Goal: Task Accomplishment & Management: Manage account settings

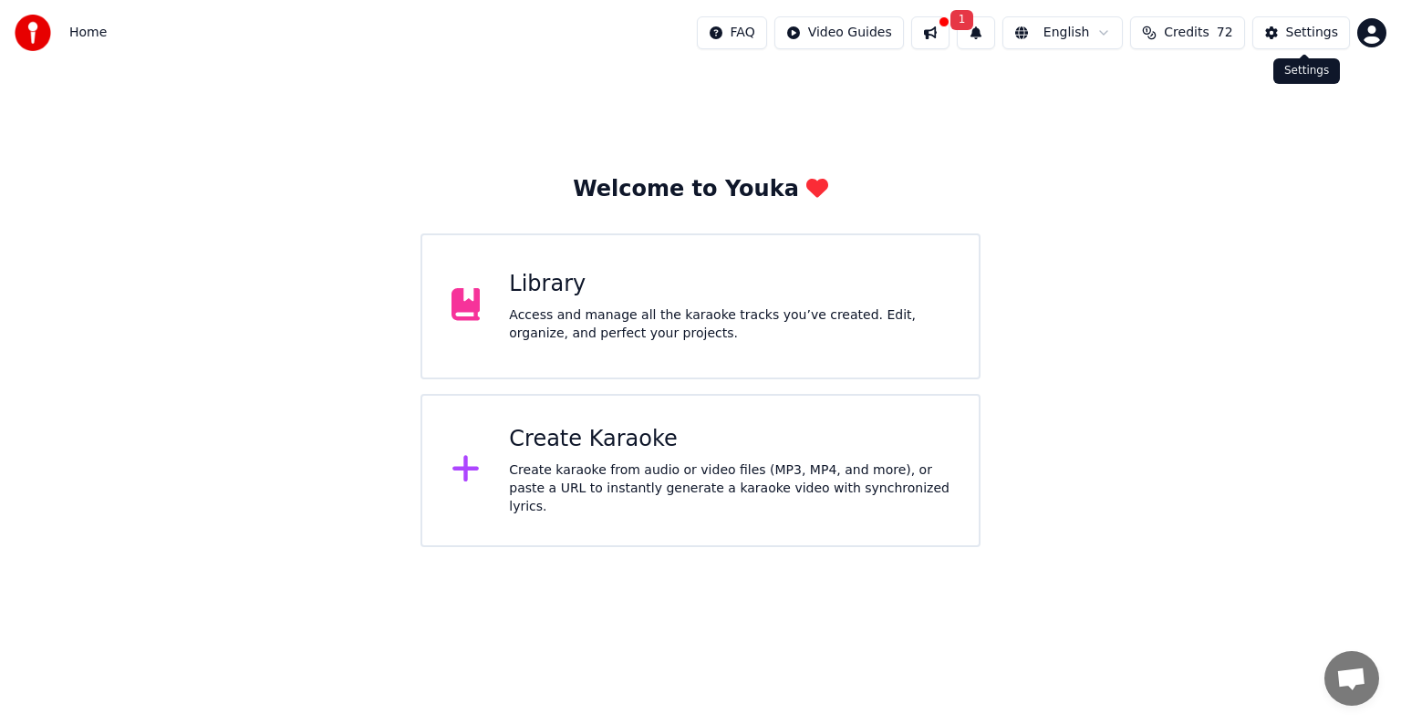
click at [1284, 26] on button "Settings" at bounding box center [1301, 32] width 98 height 33
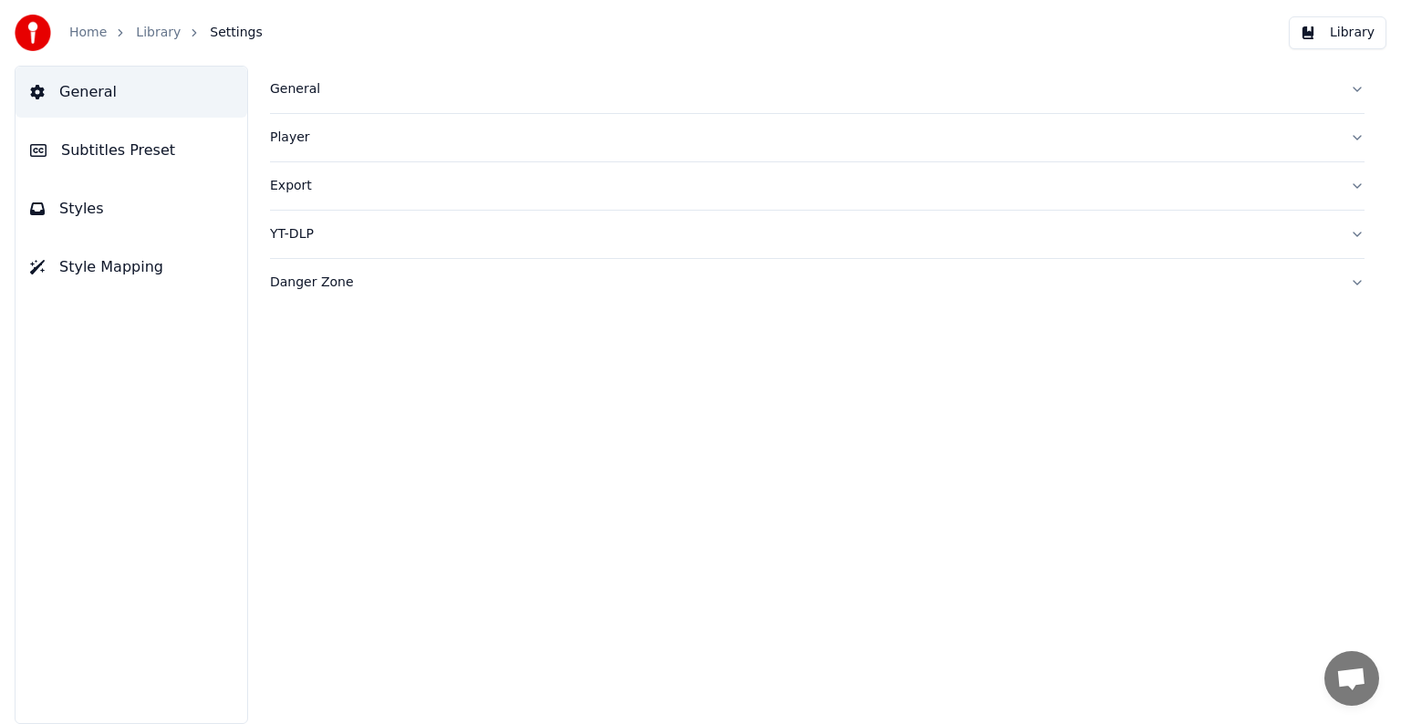
click at [86, 24] on link "Home" at bounding box center [87, 33] width 37 height 18
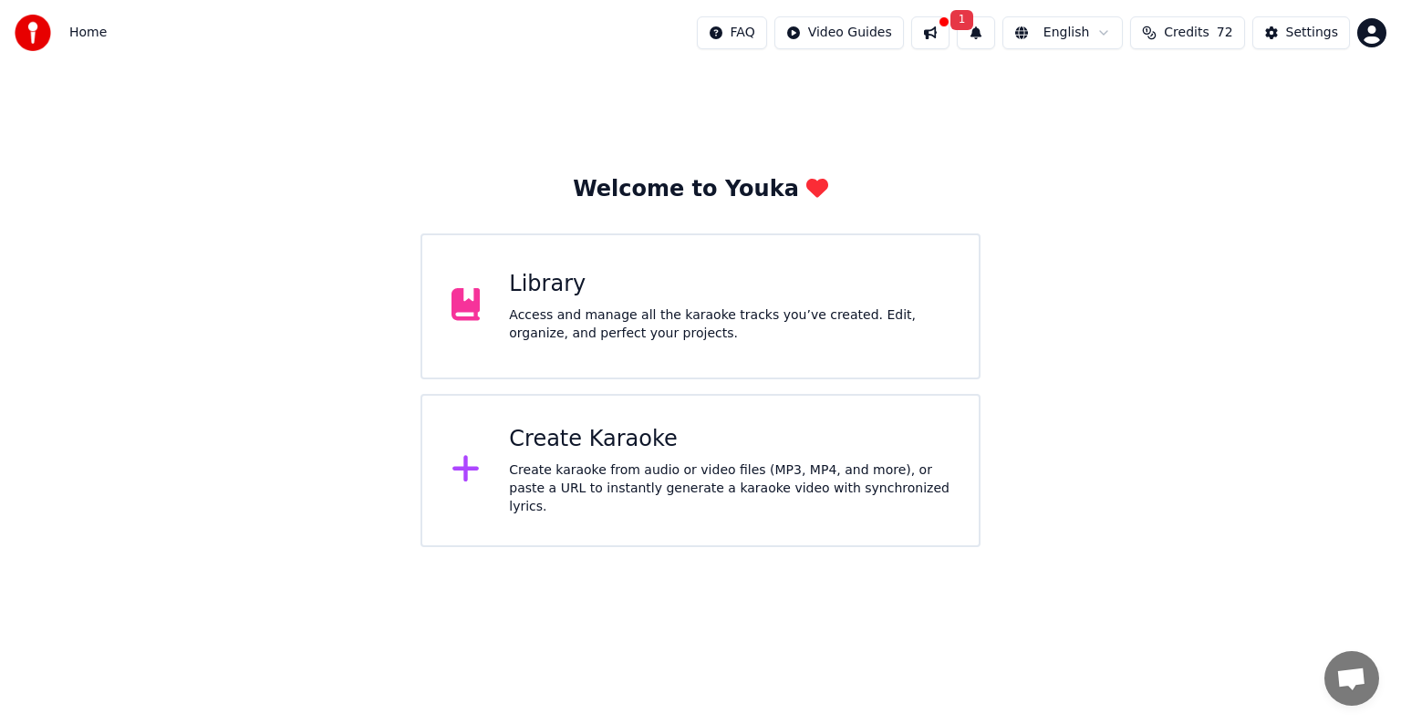
click at [1370, 32] on html "Home FAQ Video Guides 1 English Credits 72 Settings Welcome to Youka Library Ac…" at bounding box center [700, 273] width 1401 height 547
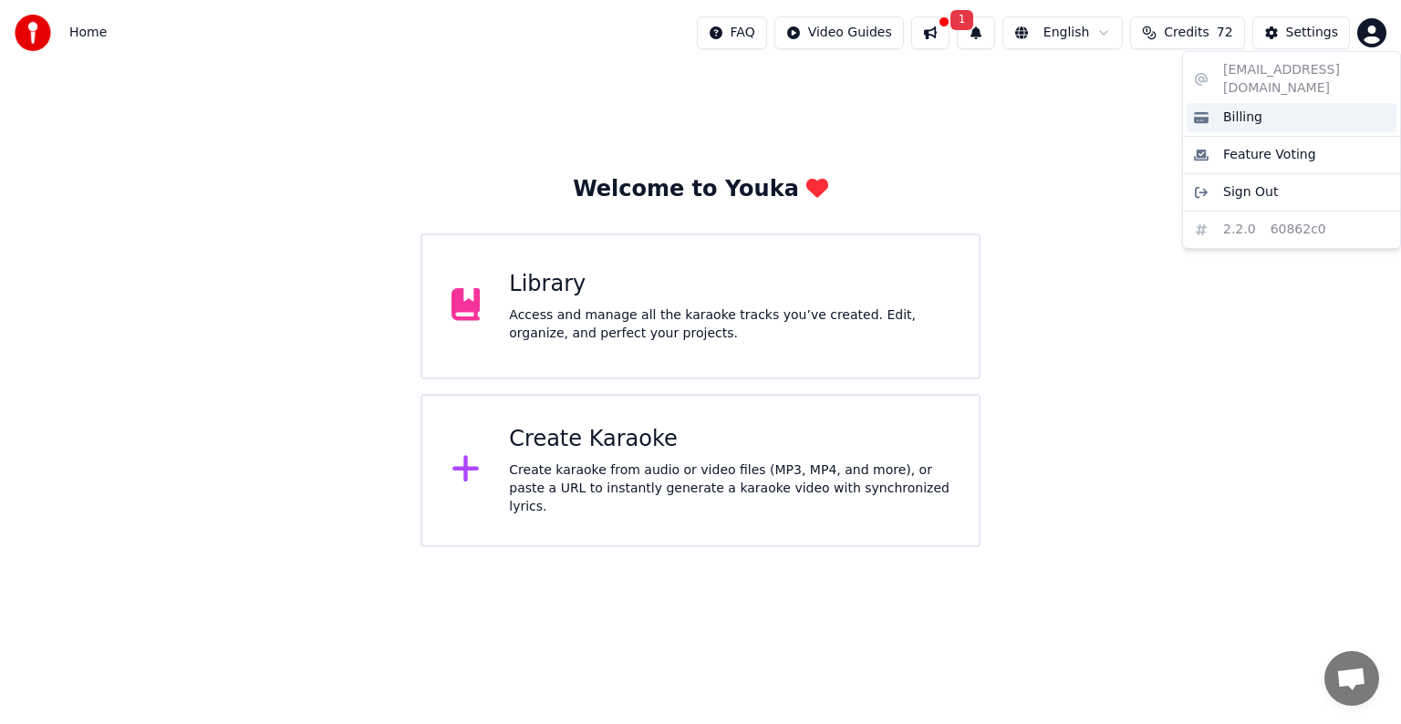
click at [1238, 109] on span "Billing" at bounding box center [1242, 118] width 39 height 18
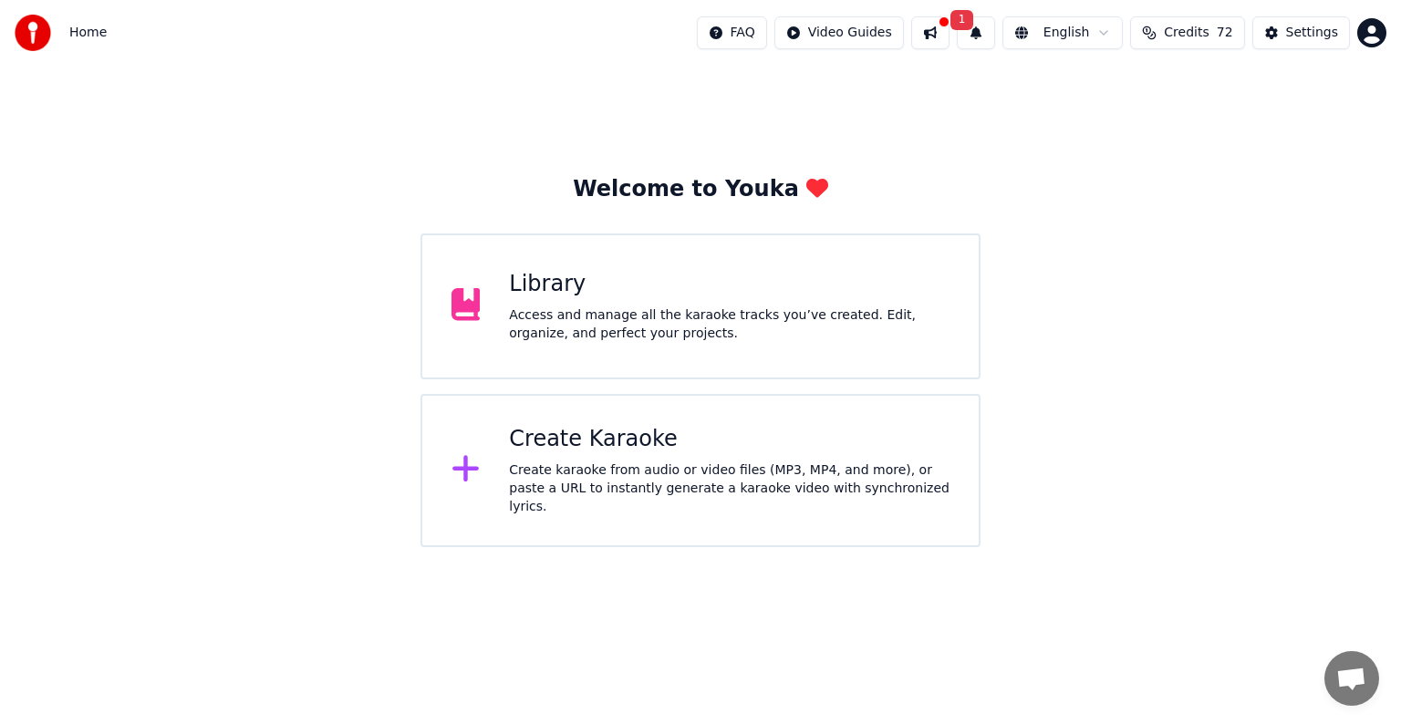
click at [948, 30] on button at bounding box center [930, 32] width 38 height 33
click at [995, 31] on button "1" at bounding box center [976, 32] width 38 height 33
click at [1150, 92] on button "Update" at bounding box center [1122, 90] width 78 height 33
